Goal: Transaction & Acquisition: Purchase product/service

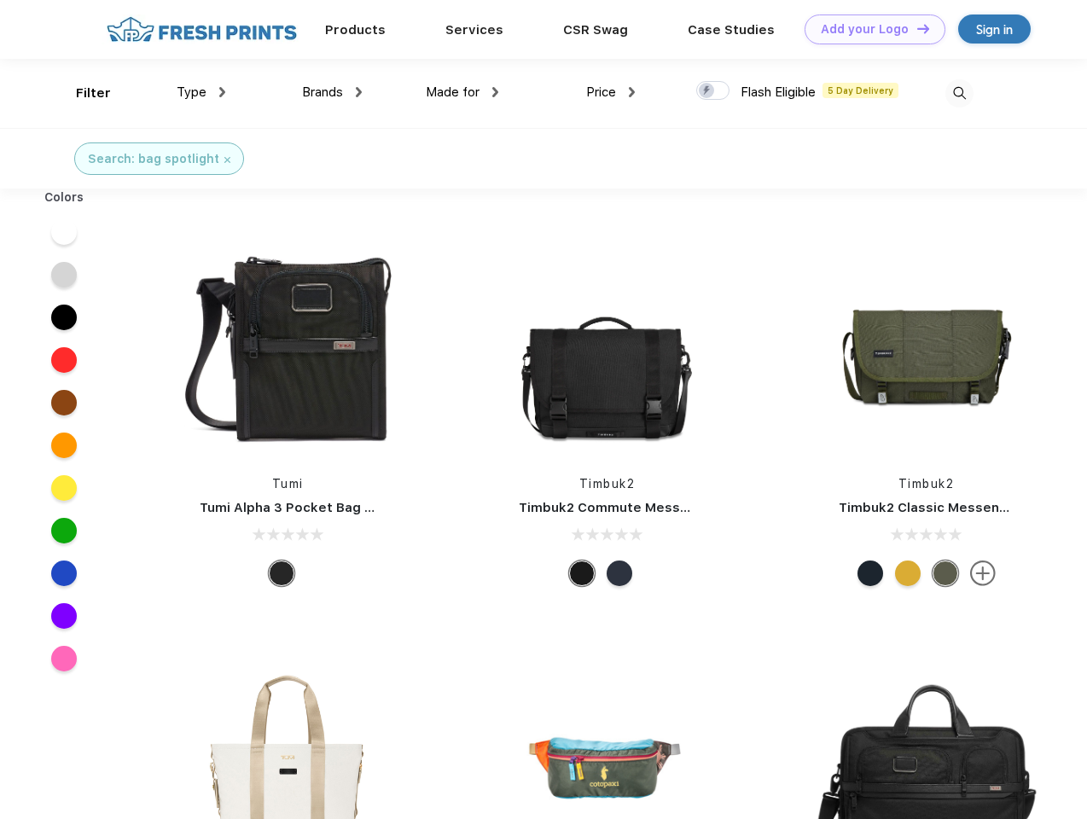
click at [868, 29] on link "Add your Logo Design Tool" at bounding box center [874, 30] width 141 height 30
click at [0, 0] on div "Design Tool" at bounding box center [0, 0] width 0 height 0
click at [915, 28] on link "Add your Logo Design Tool" at bounding box center [874, 30] width 141 height 30
click at [82, 93] on div "Filter" at bounding box center [93, 94] width 35 height 20
click at [201, 92] on span "Type" at bounding box center [192, 91] width 30 height 15
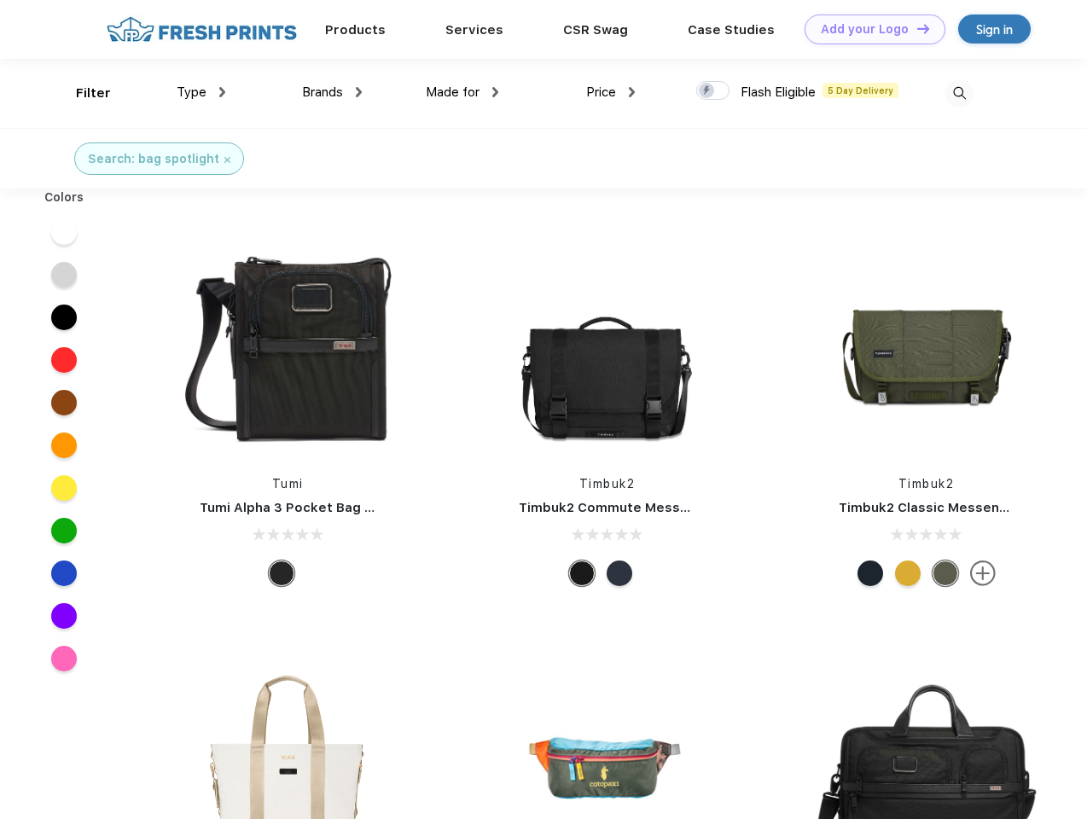
click at [332, 92] on span "Brands" at bounding box center [322, 91] width 41 height 15
click at [462, 92] on span "Made for" at bounding box center [453, 91] width 54 height 15
click at [611, 92] on span "Price" at bounding box center [601, 91] width 30 height 15
click at [713, 91] on div at bounding box center [712, 90] width 33 height 19
click at [707, 91] on input "checkbox" at bounding box center [701, 85] width 11 height 11
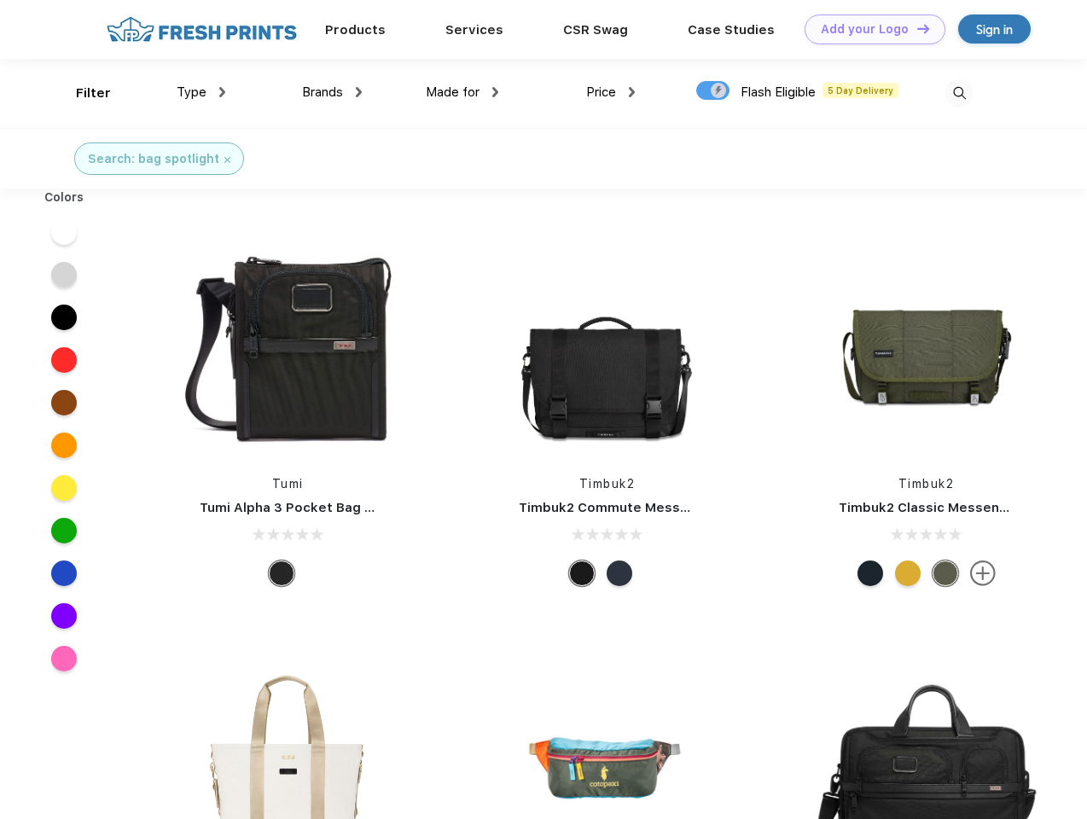
click at [959, 93] on img at bounding box center [959, 93] width 28 height 28
